Goal: Task Accomplishment & Management: Manage account settings

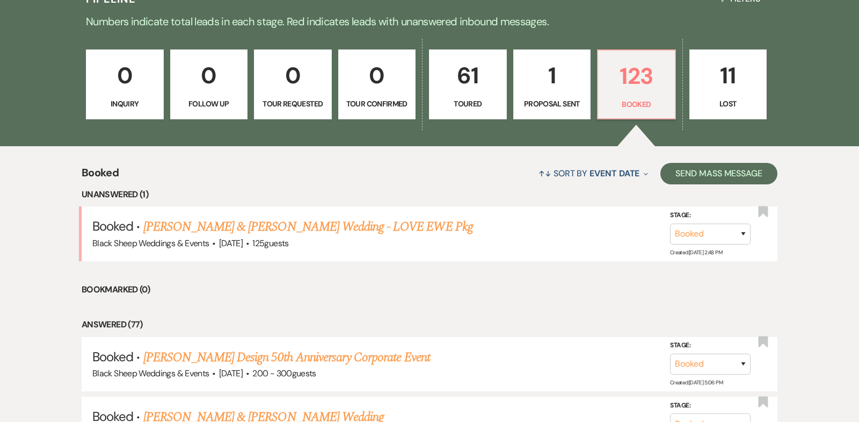
scroll to position [286, 0]
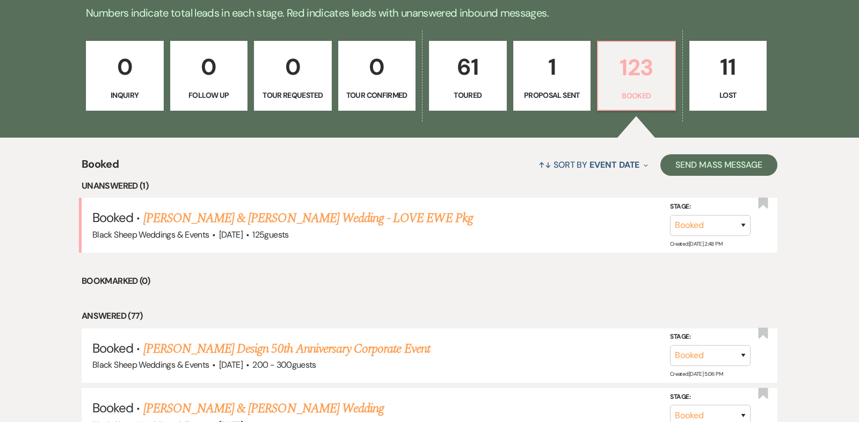
click at [641, 64] on p "123" at bounding box center [637, 67] width 64 height 36
click at [216, 216] on link "[PERSON_NAME] & [PERSON_NAME] Wedding - LOVE EWE Pkg" at bounding box center [308, 217] width 330 height 19
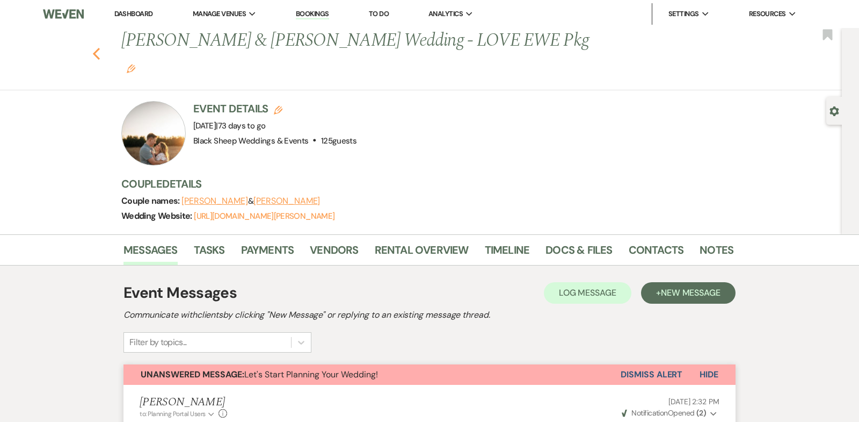
click at [96, 48] on use "button" at bounding box center [96, 54] width 7 height 12
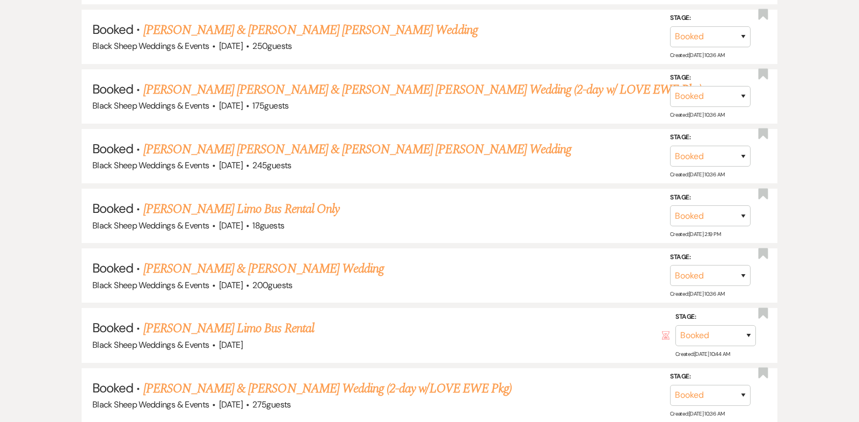
scroll to position [7537, 0]
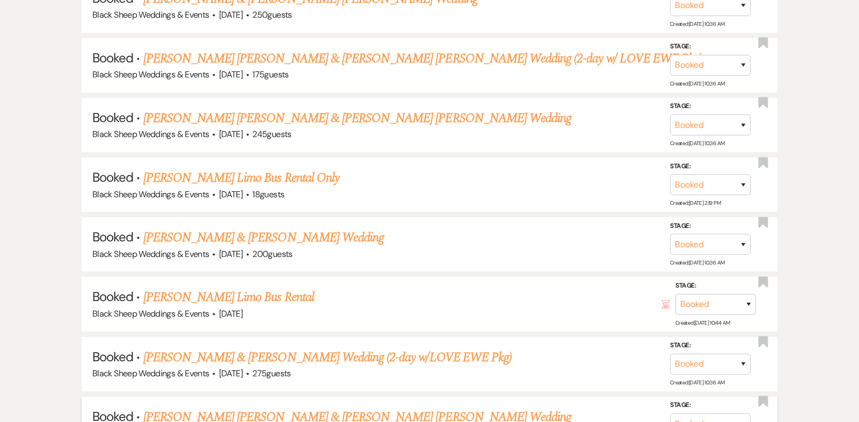
click at [243, 407] on link "[PERSON_NAME] [PERSON_NAME] & [PERSON_NAME] [PERSON_NAME] Wedding" at bounding box center [357, 416] width 429 height 19
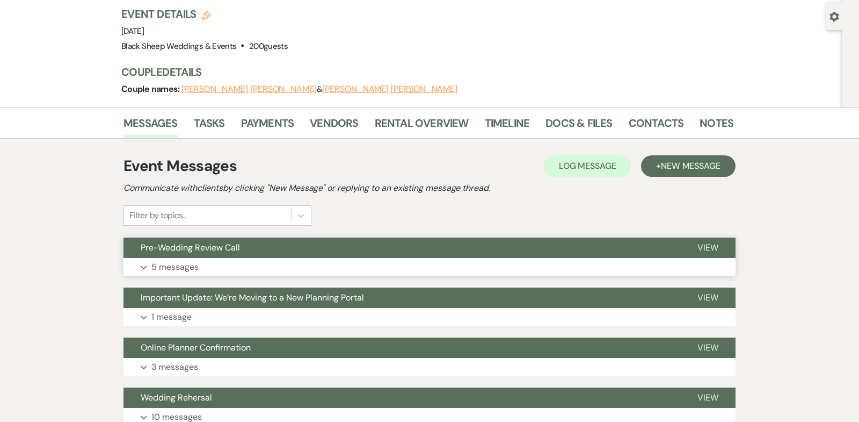
scroll to position [88, 0]
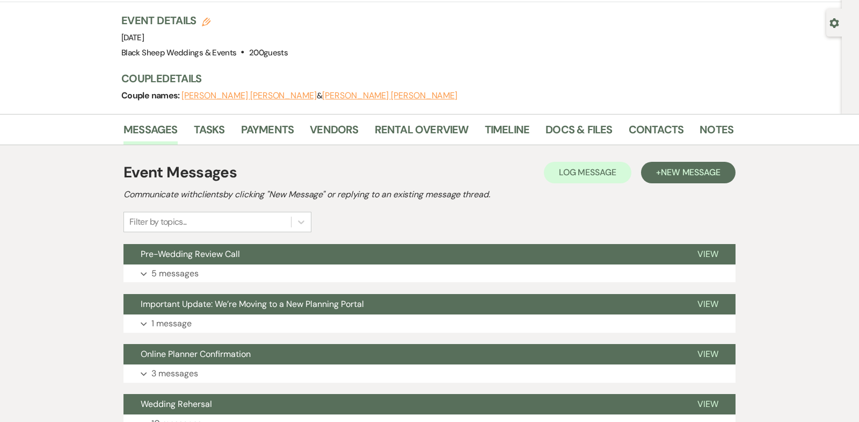
click at [239, 91] on button "[PERSON_NAME] [PERSON_NAME]" at bounding box center [249, 95] width 135 height 9
select select "1"
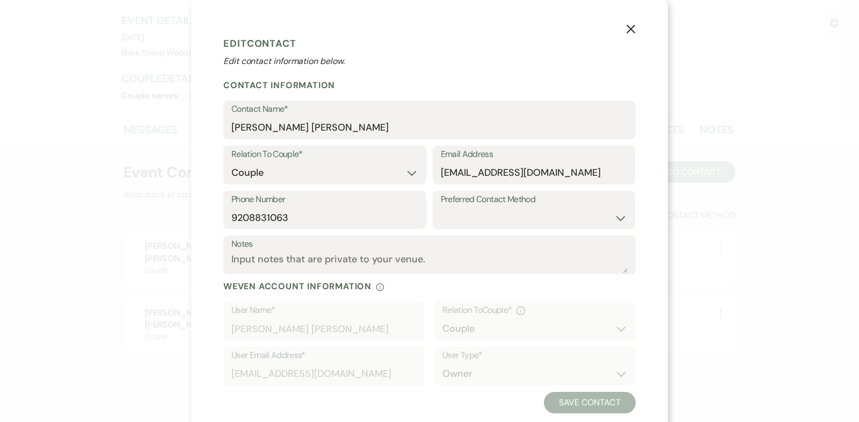
scroll to position [75, 0]
click at [633, 28] on icon "X" at bounding box center [631, 29] width 10 height 10
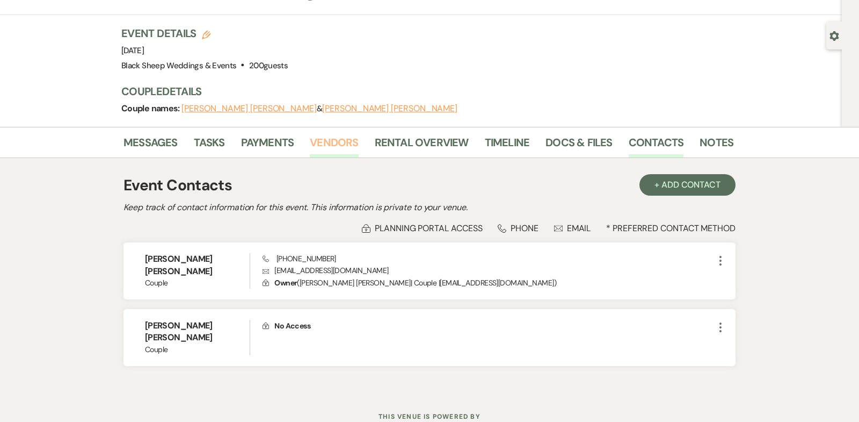
scroll to position [0, 0]
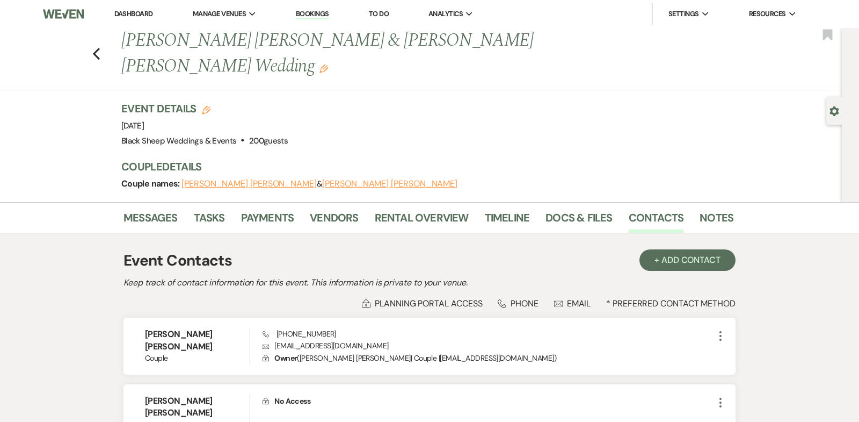
click at [137, 13] on link "Dashboard" at bounding box center [133, 13] width 39 height 9
